Goal: Transaction & Acquisition: Purchase product/service

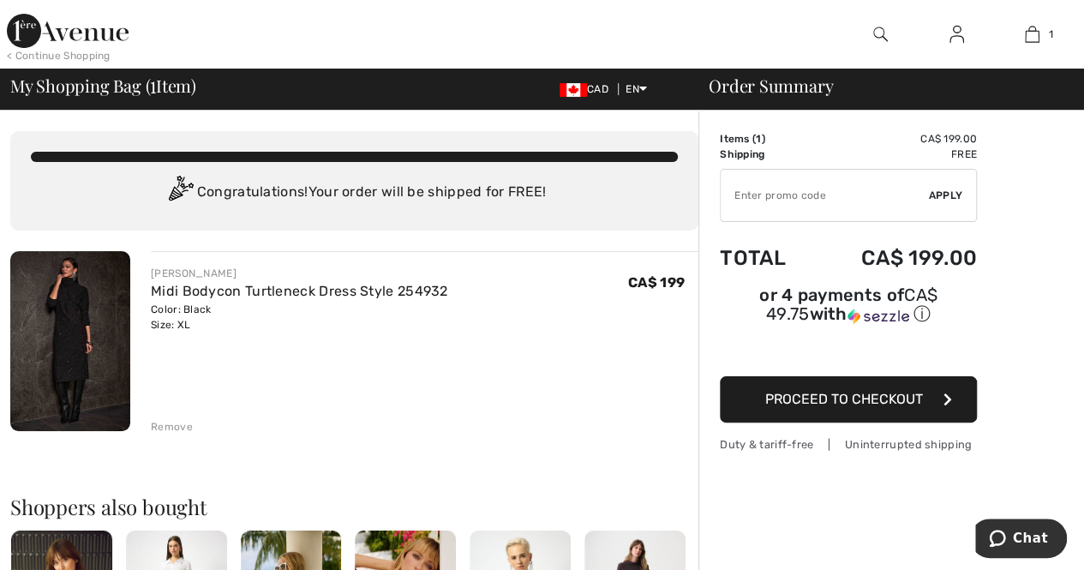
click at [65, 330] on img at bounding box center [70, 341] width 120 height 180
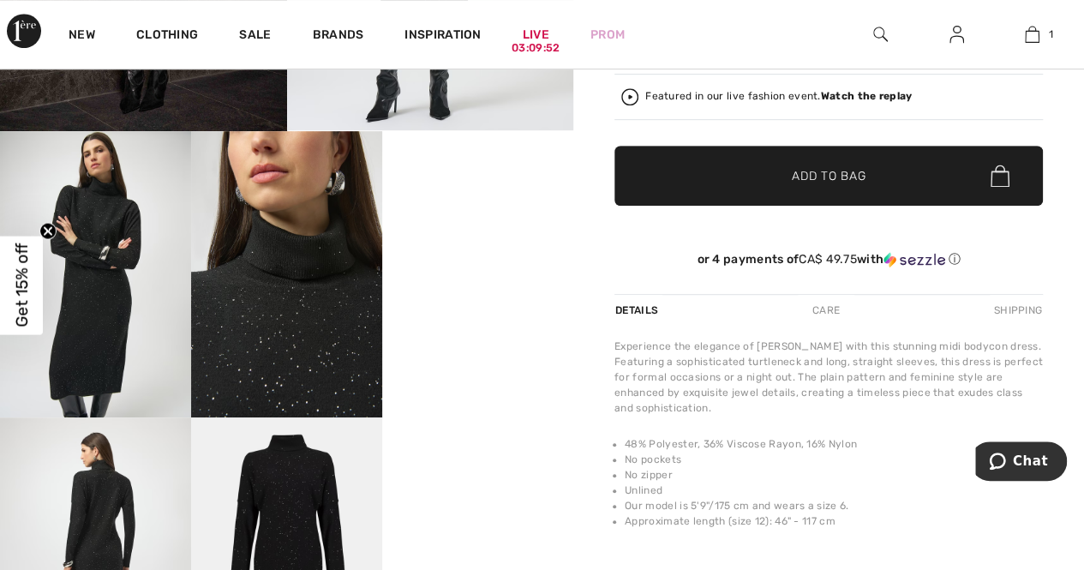
scroll to position [428, 0]
